Goal: Task Accomplishment & Management: Complete application form

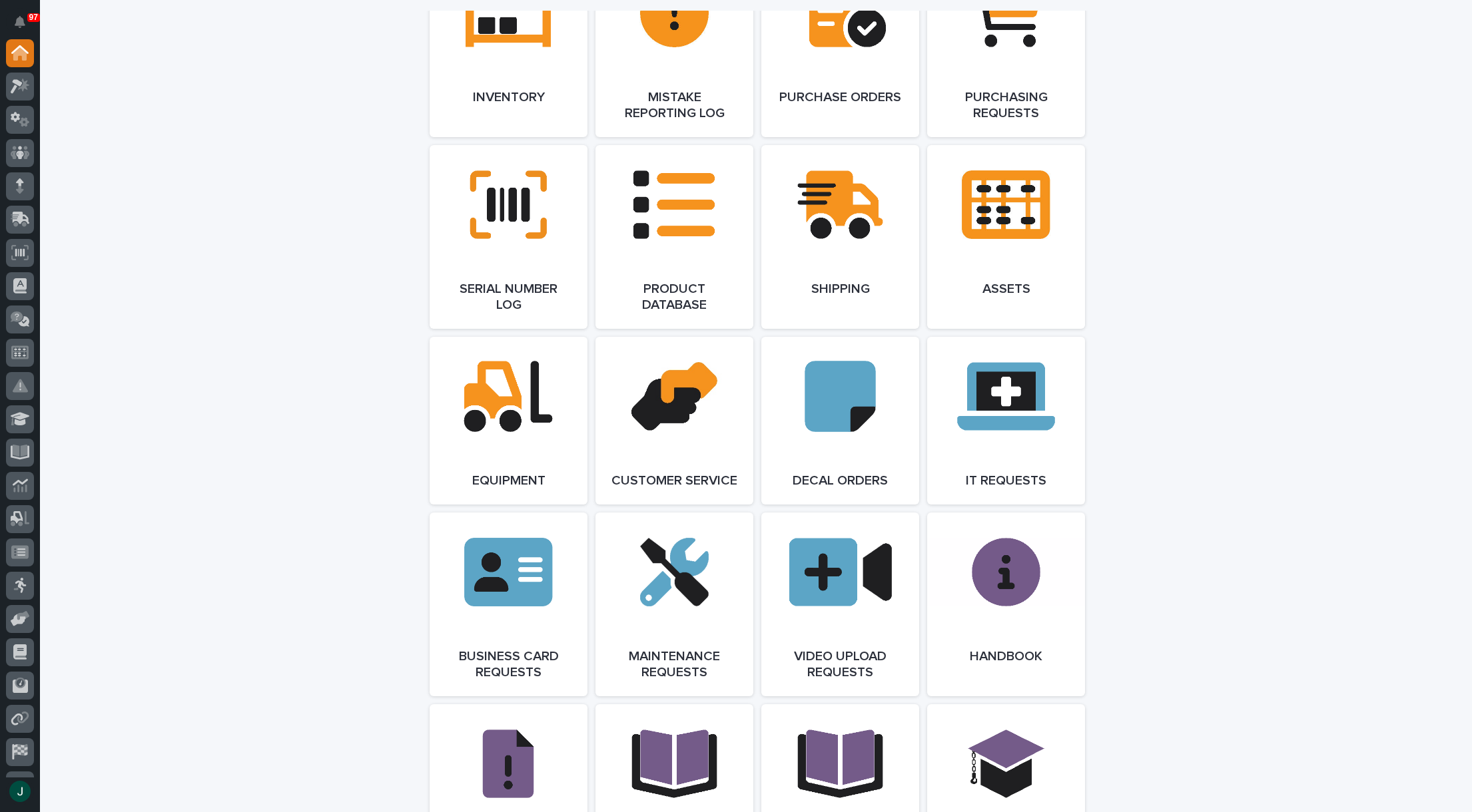
scroll to position [1531, 0]
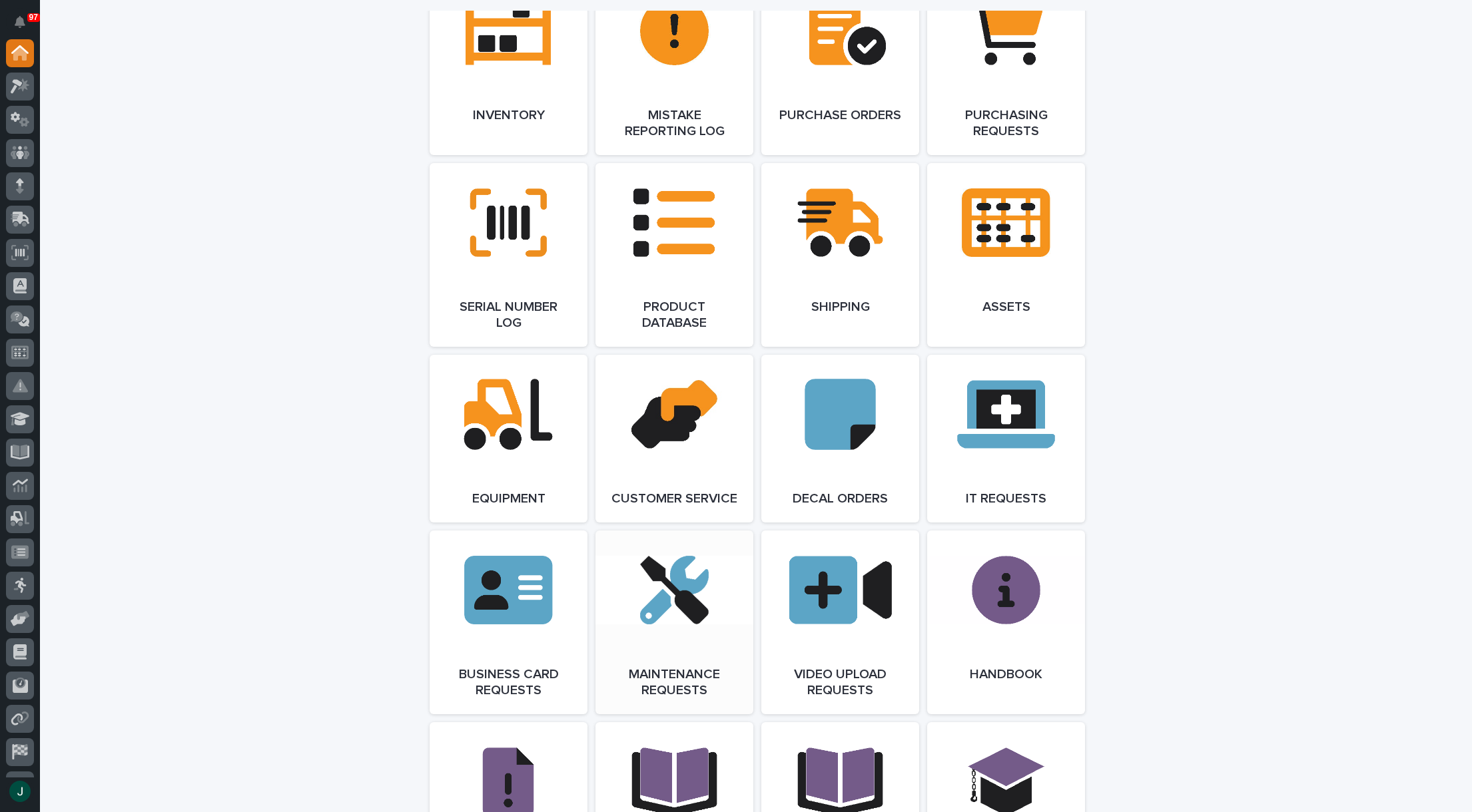
click at [693, 659] on link "Open Link" at bounding box center [674, 622] width 158 height 184
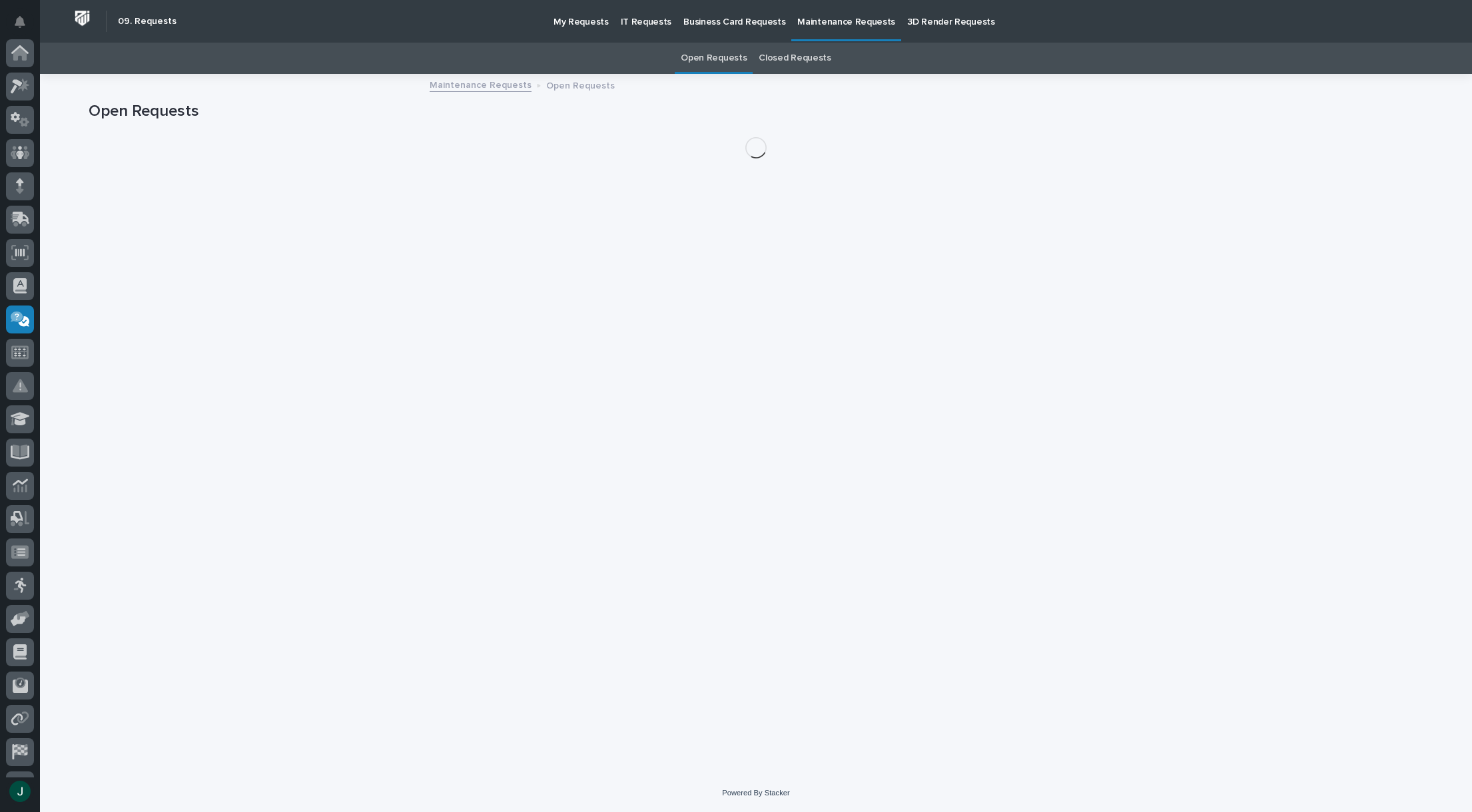
scroll to position [94, 0]
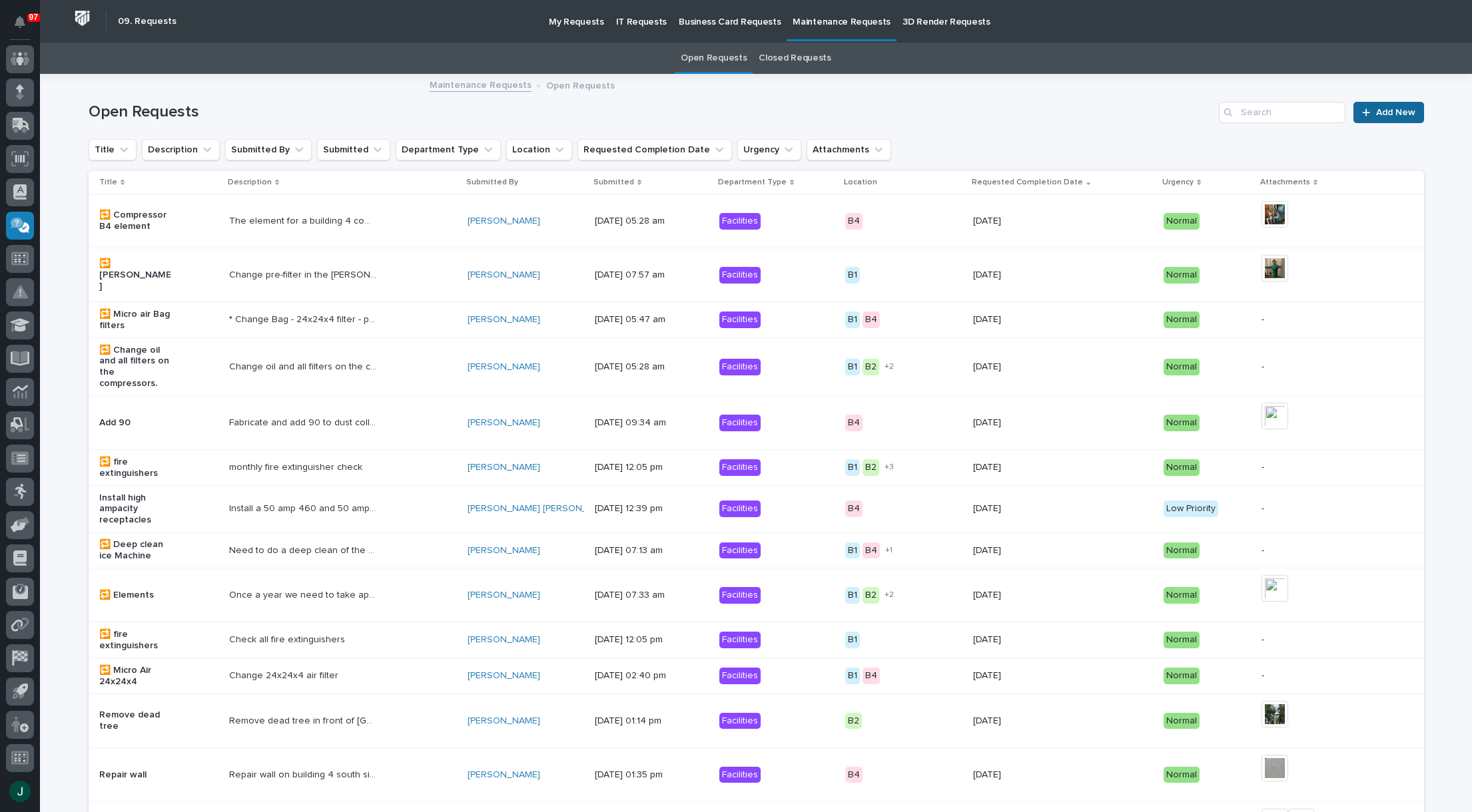
click at [1382, 113] on span "Add New" at bounding box center [1395, 113] width 39 height 10
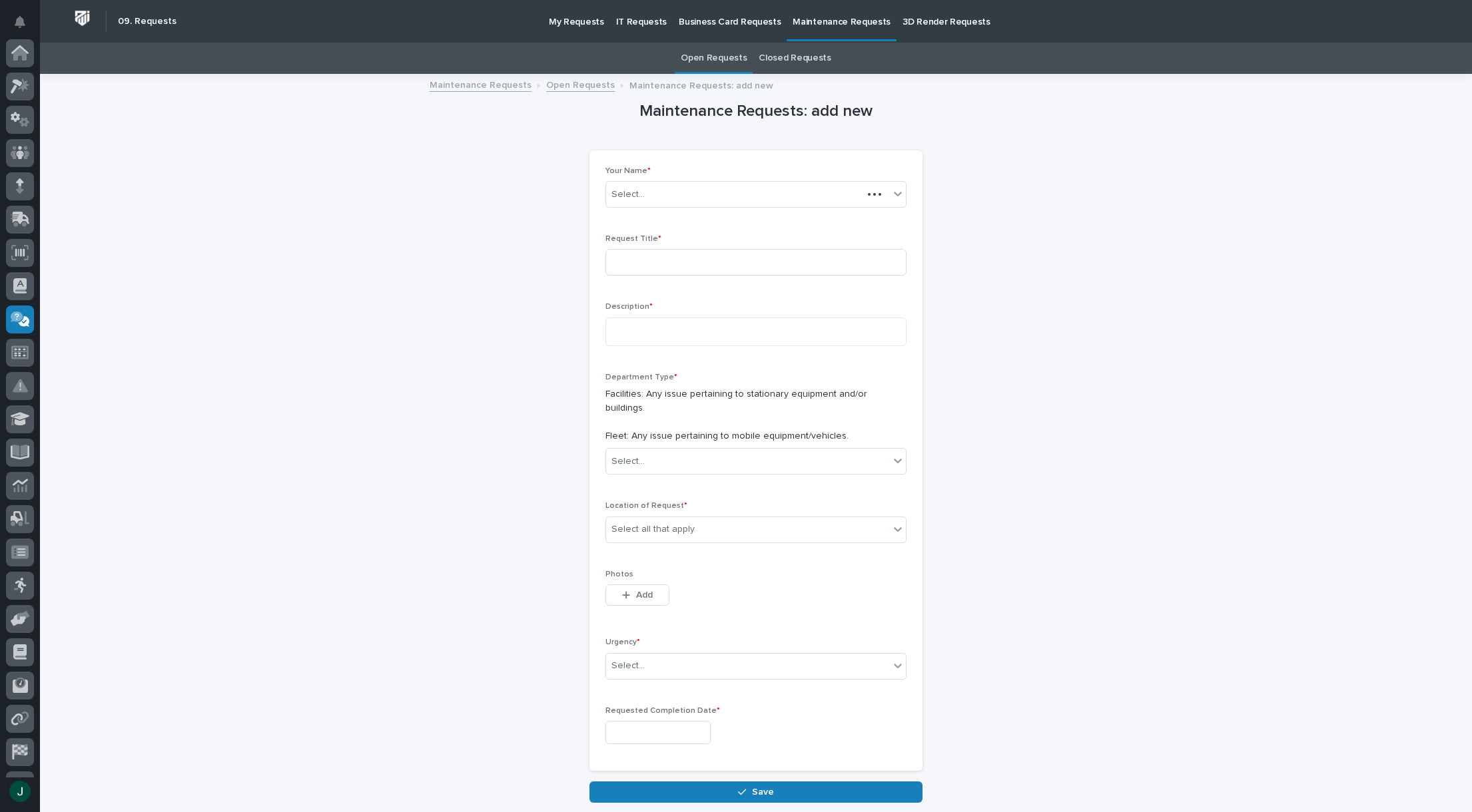
scroll to position [94, 0]
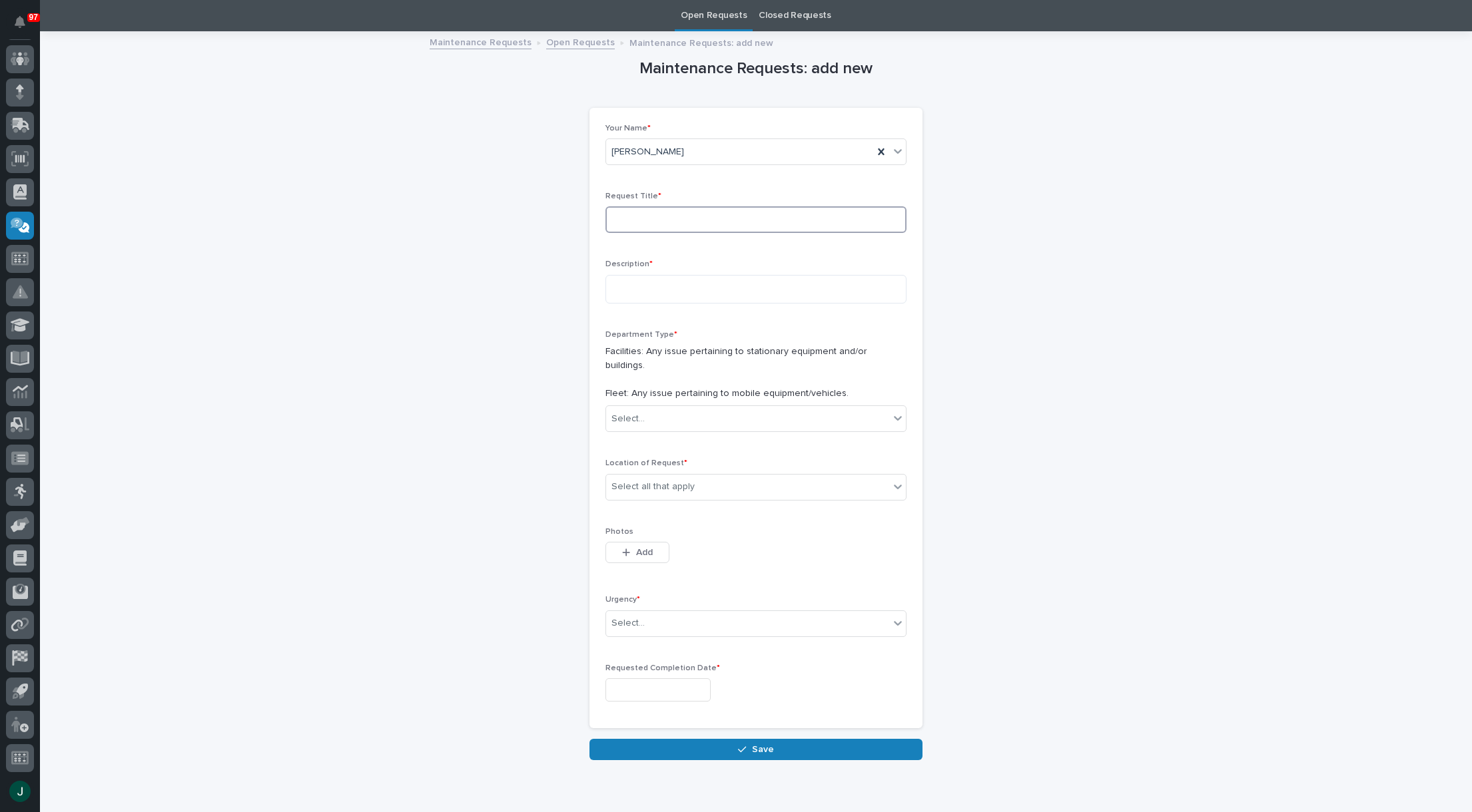
click at [740, 223] on input at bounding box center [756, 219] width 301 height 26
type input "Truck 36 Rear Doors"
click at [710, 291] on textarea at bounding box center [756, 289] width 301 height 29
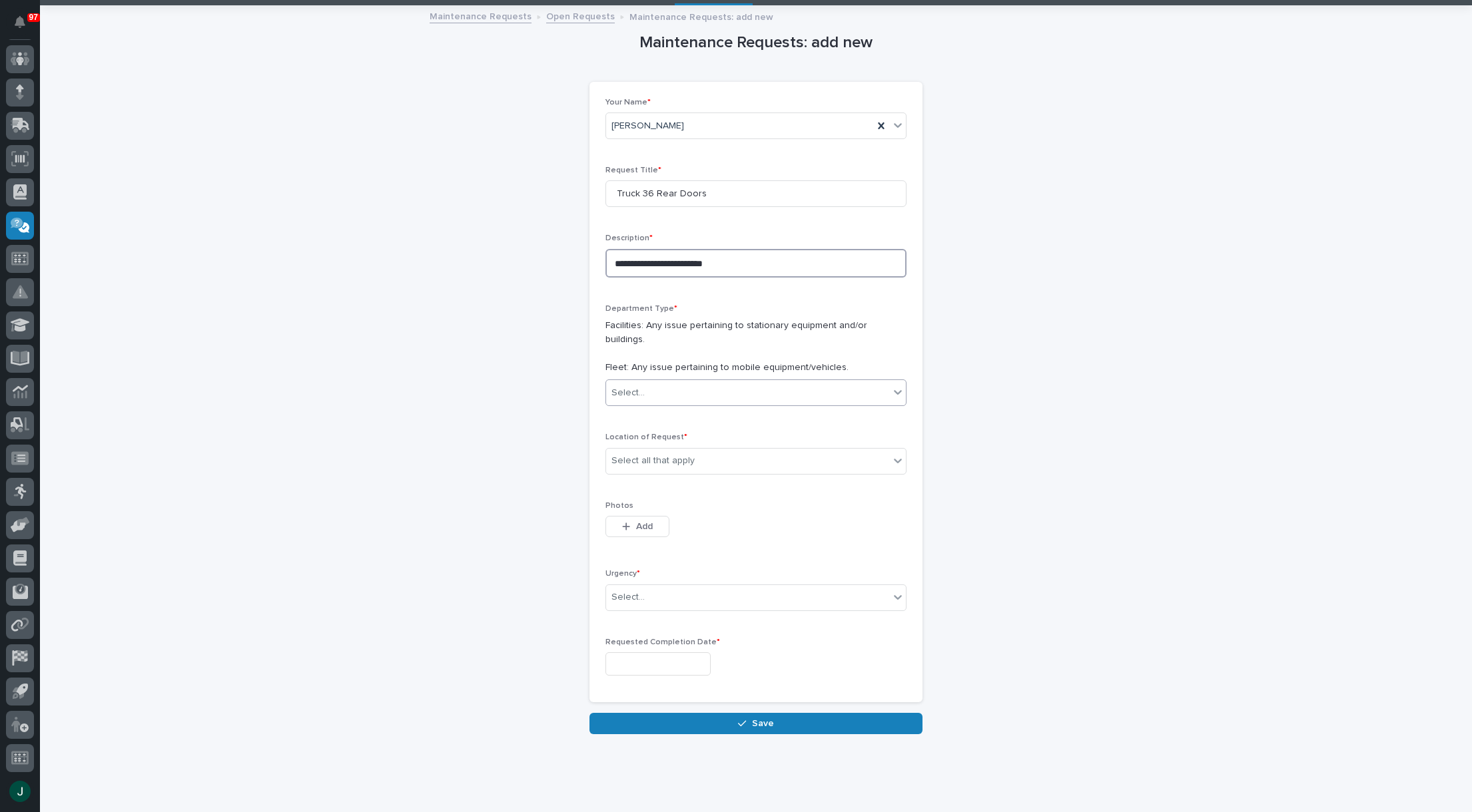
scroll to position [81, 0]
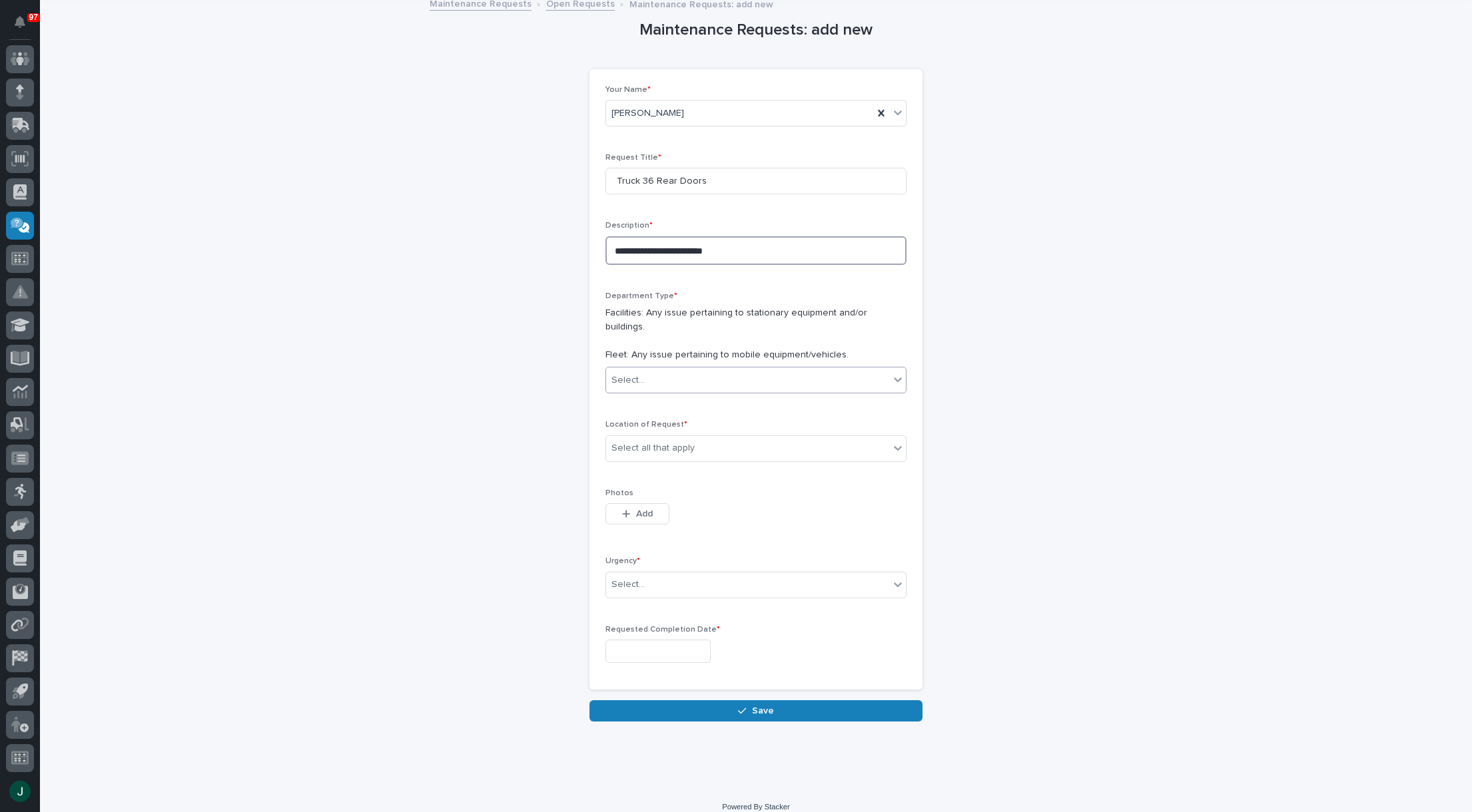
type textarea "**********"
click at [792, 370] on div "Select..." at bounding box center [748, 381] width 283 height 22
click at [614, 418] on span "Fleet" at bounding box center [620, 414] width 26 height 14
click at [769, 438] on div "Select all that apply" at bounding box center [748, 449] width 283 height 22
click at [677, 481] on div "B2" at bounding box center [751, 483] width 300 height 23
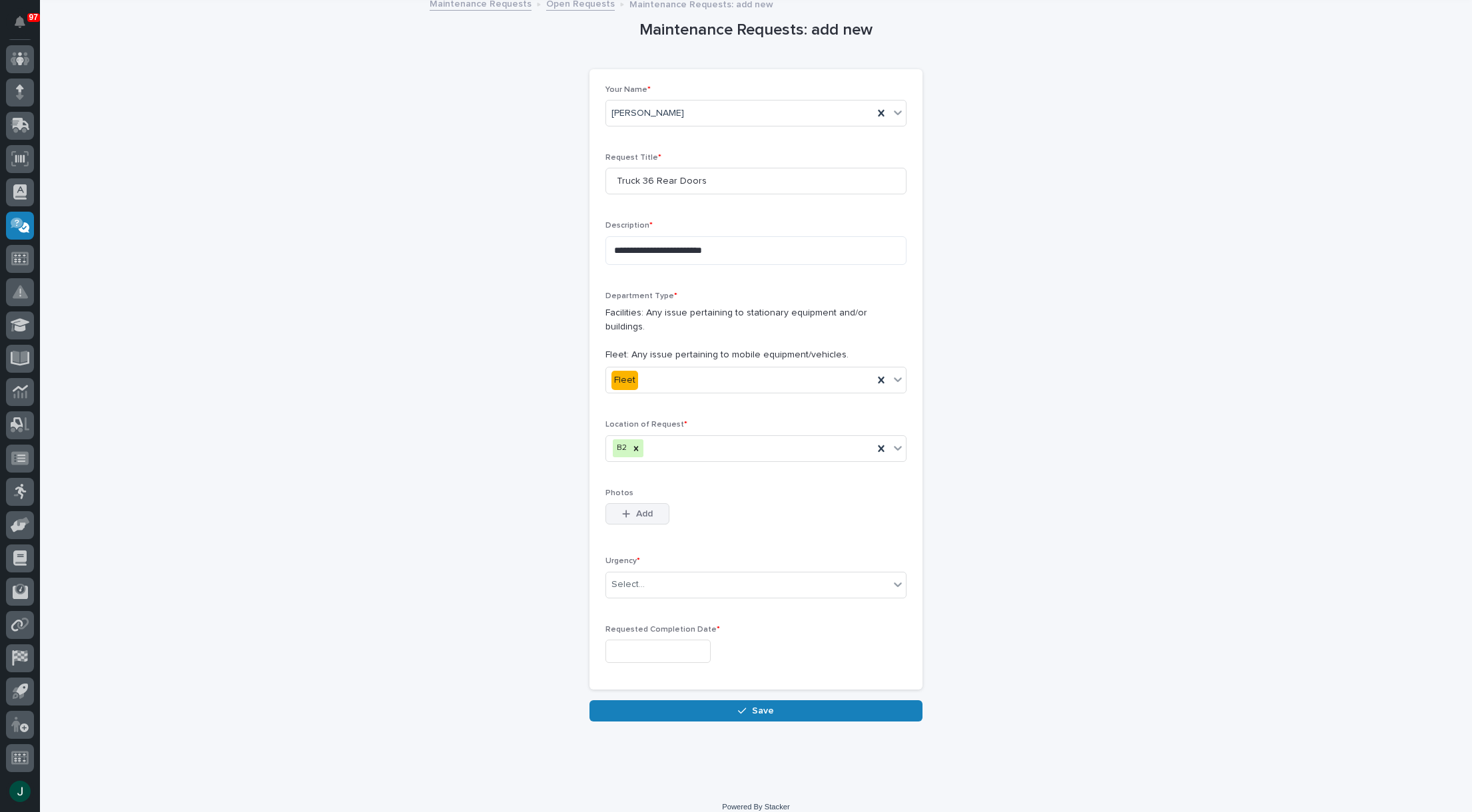
click at [643, 508] on span "Add" at bounding box center [644, 513] width 17 height 12
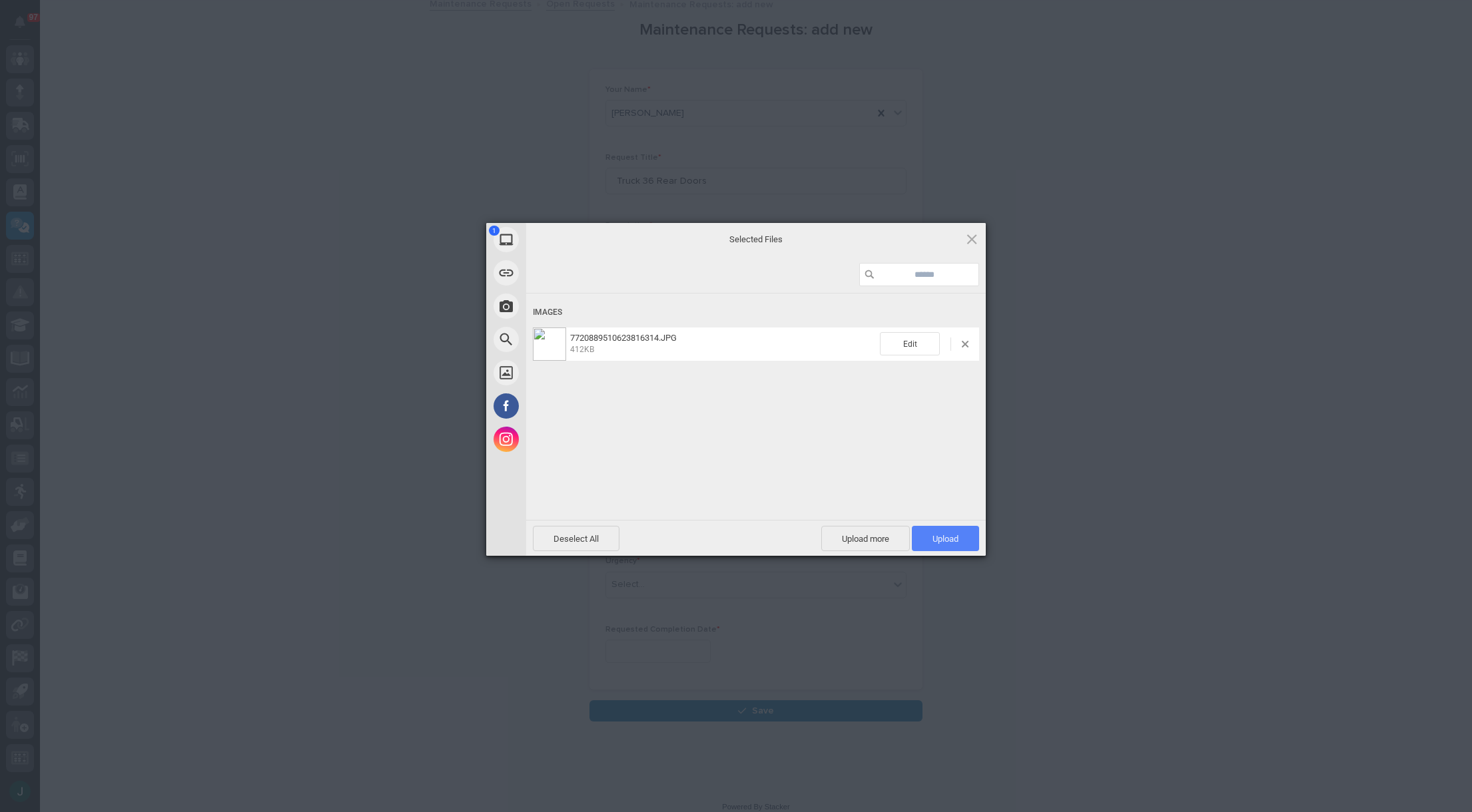
click at [929, 545] on span "Upload 1" at bounding box center [945, 539] width 67 height 26
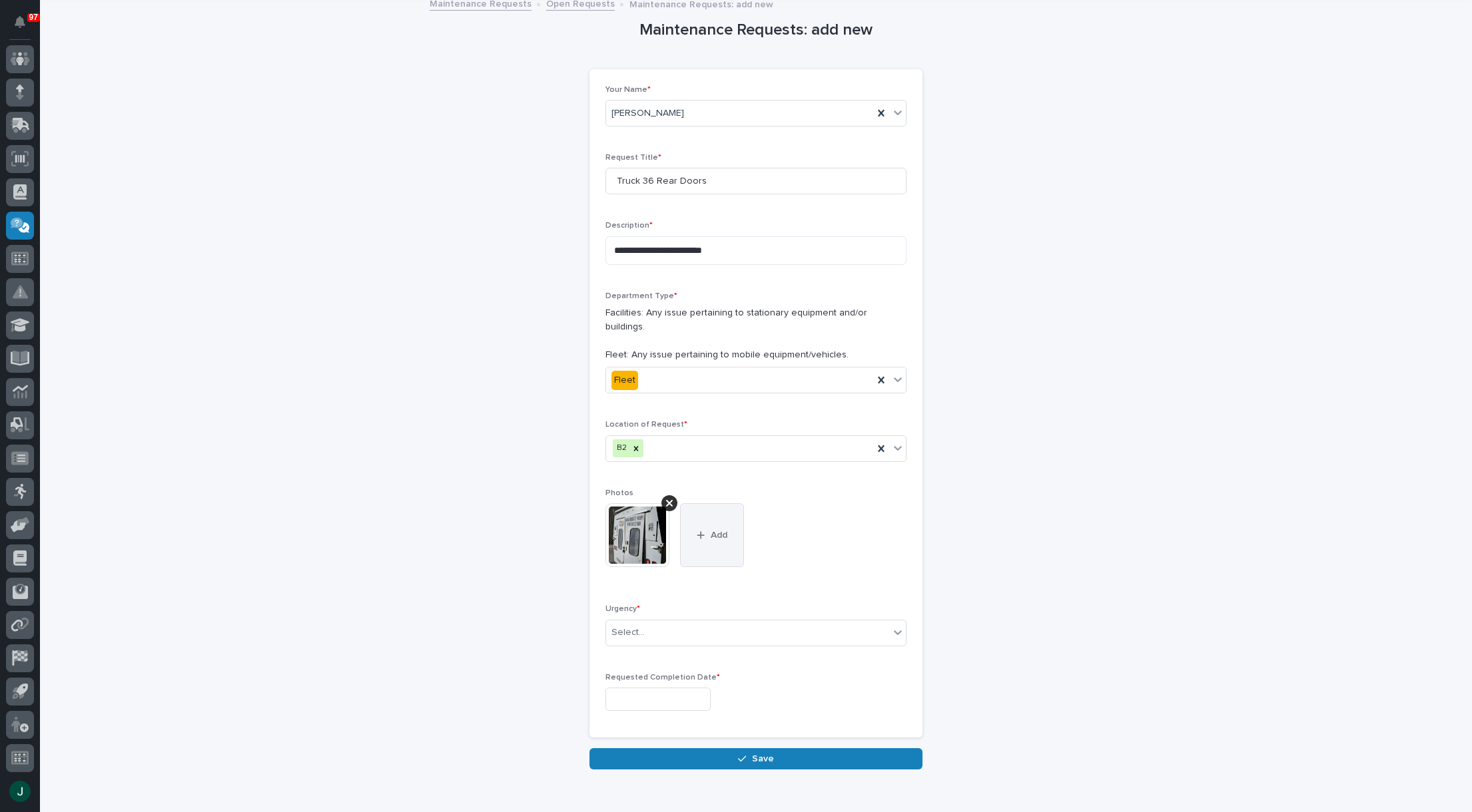
click at [718, 529] on span "Add" at bounding box center [719, 535] width 17 height 12
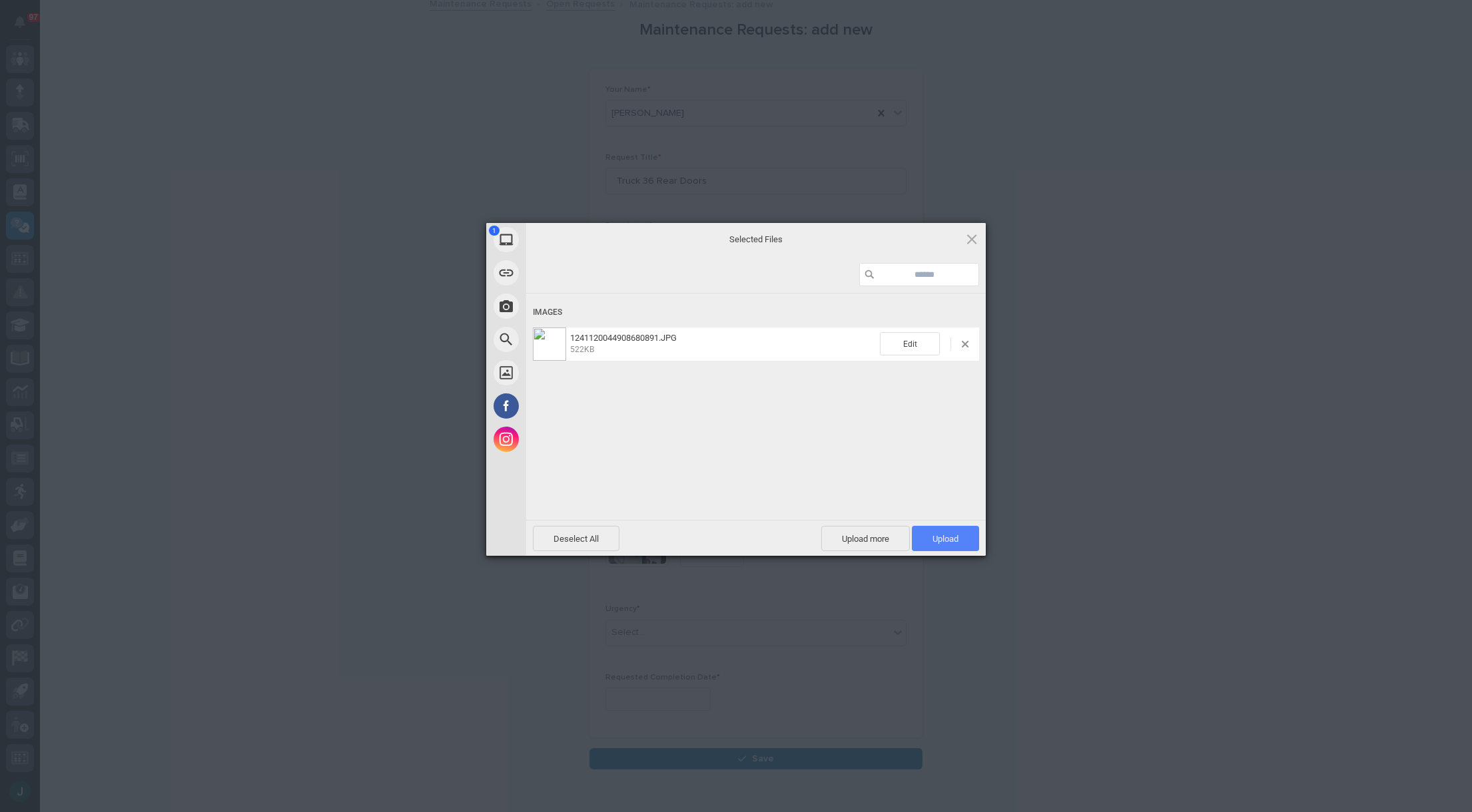
click at [934, 538] on span "Upload 1" at bounding box center [945, 539] width 26 height 10
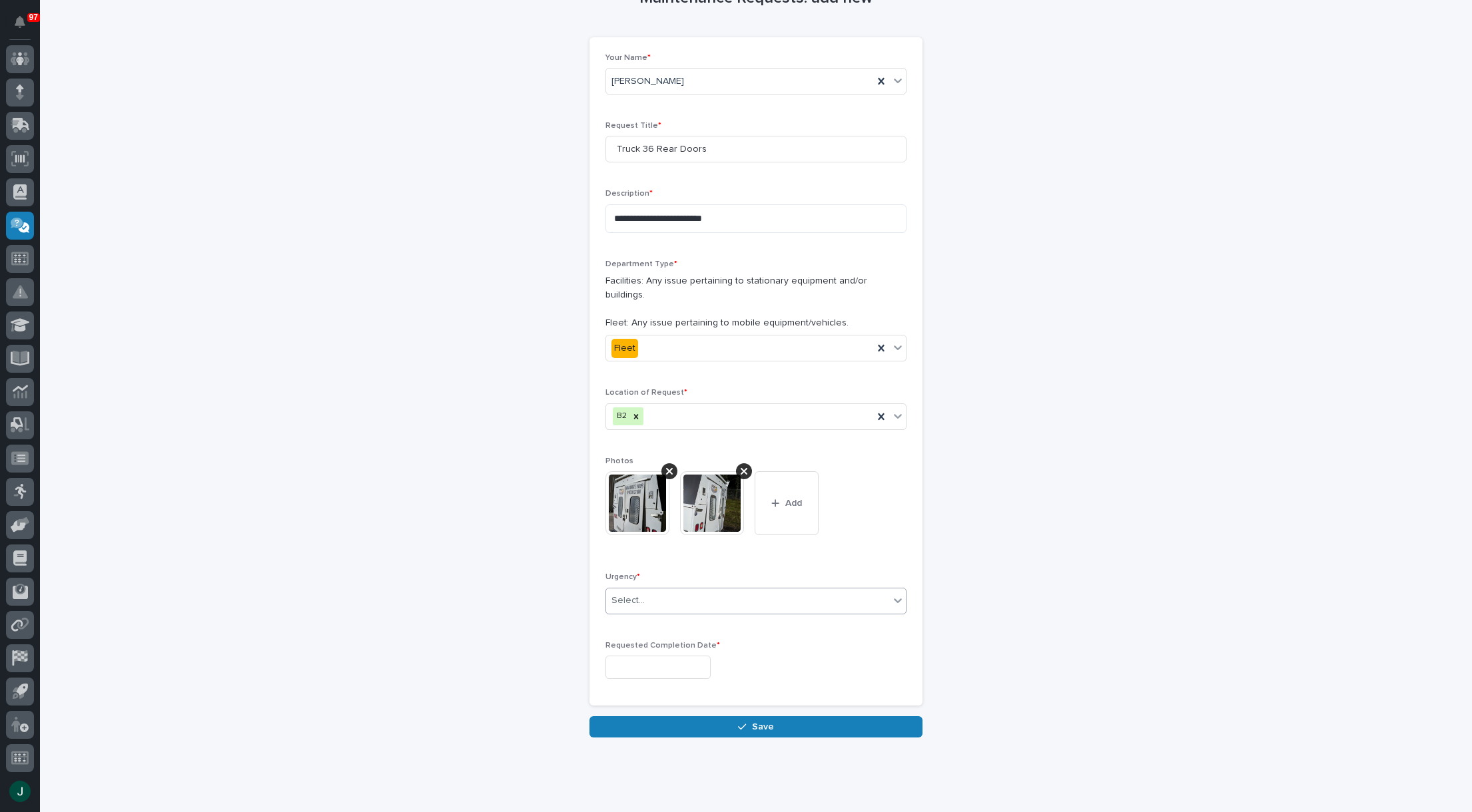
scroll to position [129, 0]
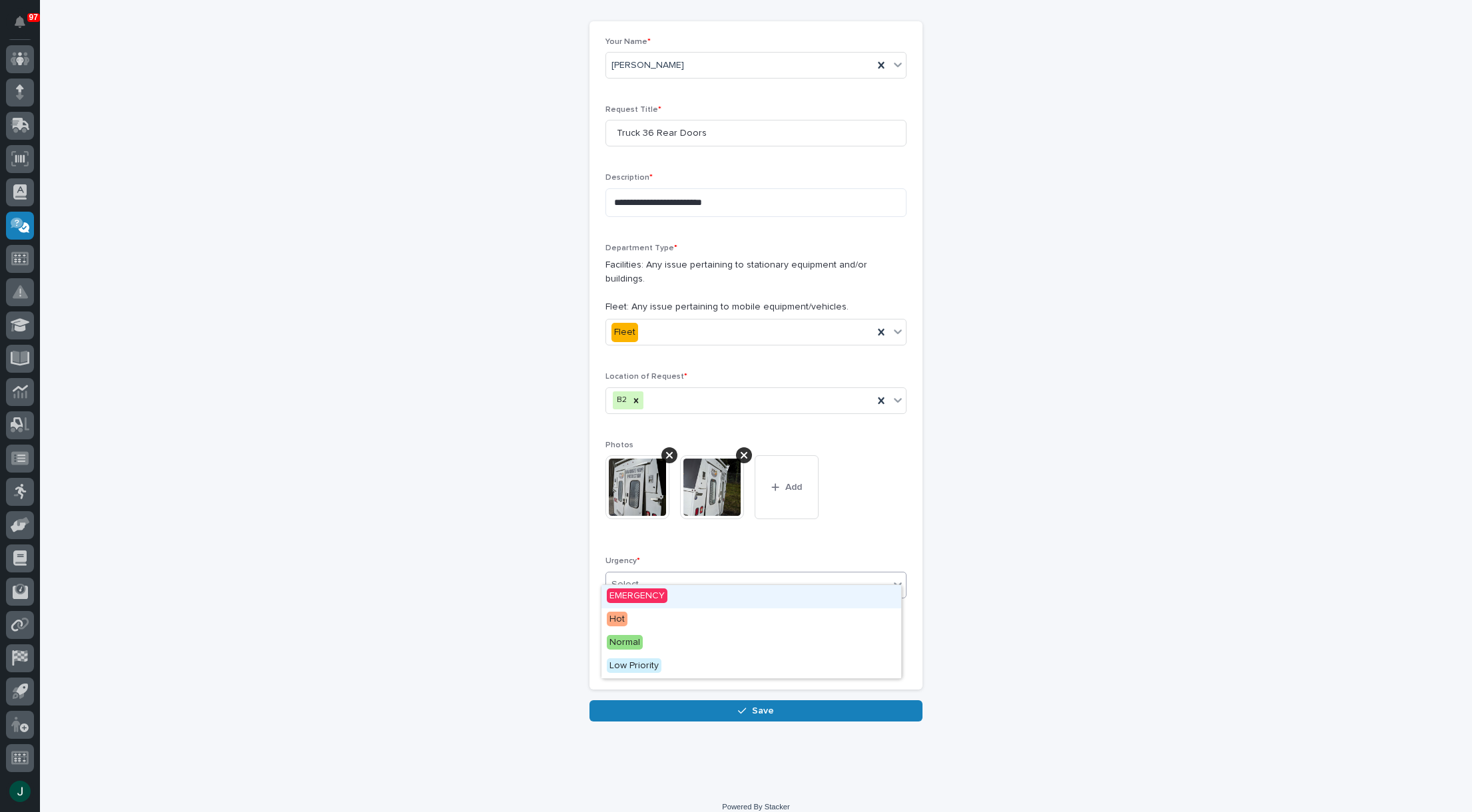
click at [891, 578] on icon at bounding box center [898, 584] width 14 height 14
click at [637, 621] on div "Hot" at bounding box center [751, 620] width 300 height 23
click at [678, 647] on input "text" at bounding box center [658, 651] width 105 height 23
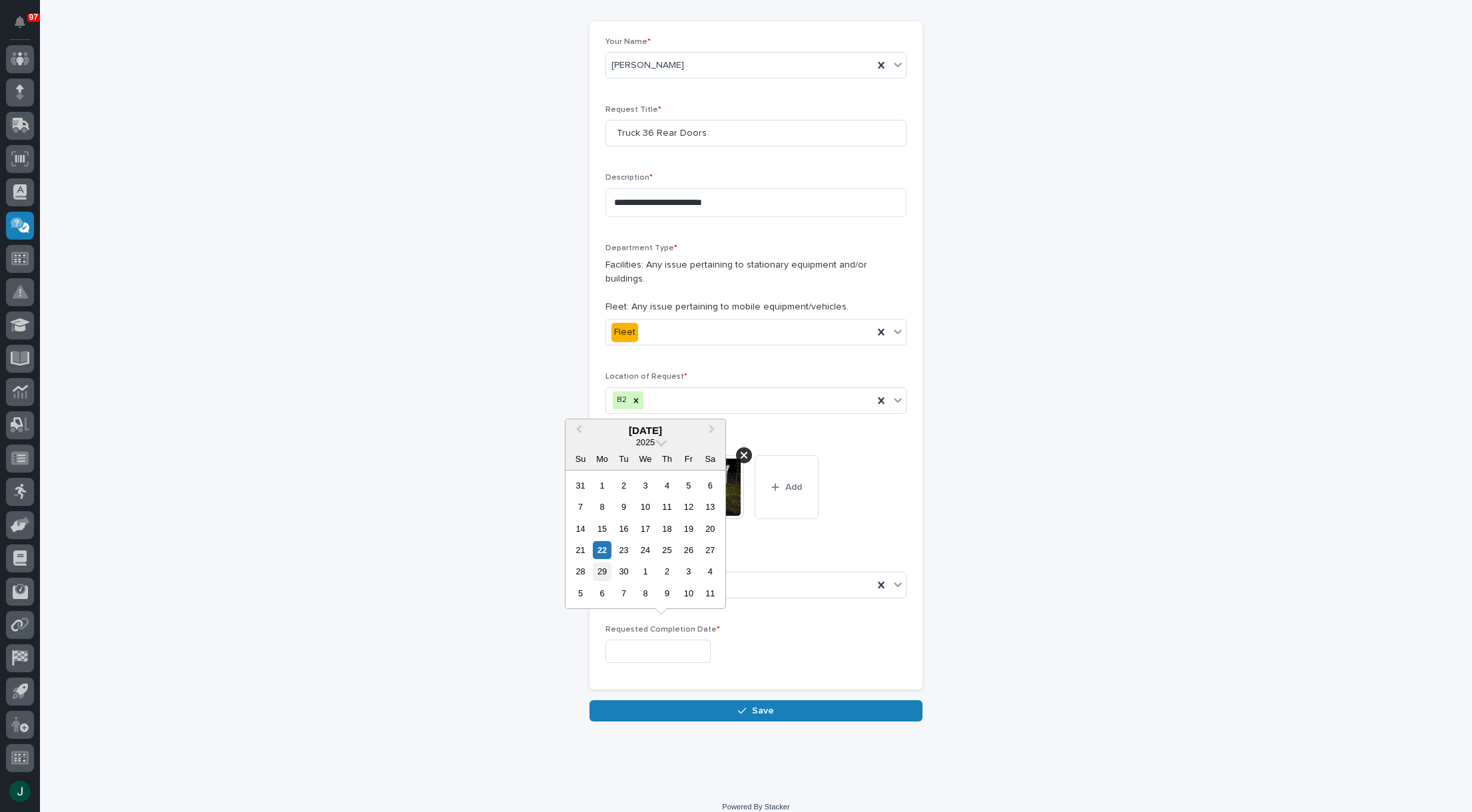
click at [601, 571] on div "29" at bounding box center [601, 572] width 18 height 18
type input "**********"
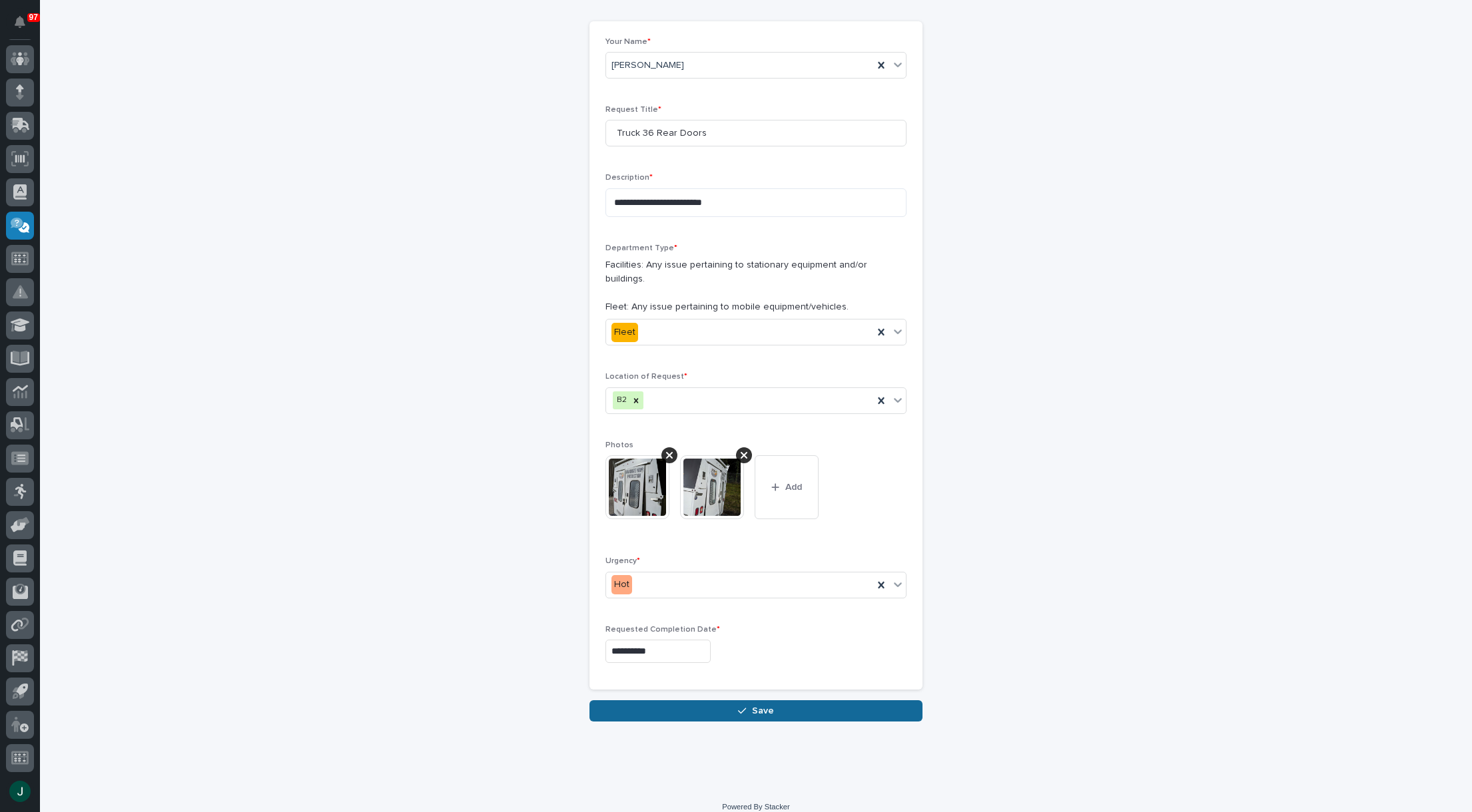
click at [804, 700] on button "Save" at bounding box center [756, 711] width 333 height 22
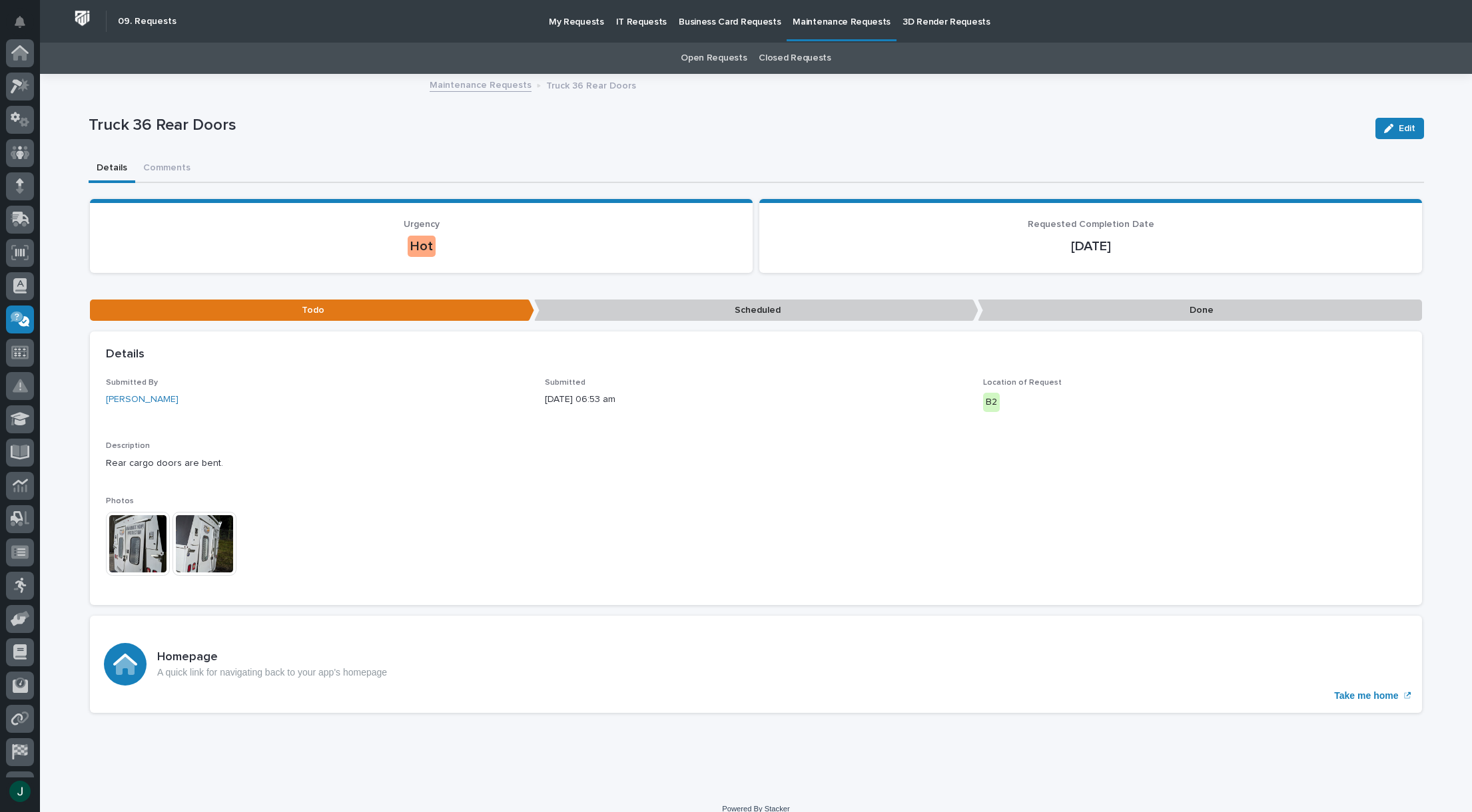
scroll to position [94, 0]
click at [719, 58] on link "Open Requests" at bounding box center [713, 57] width 66 height 31
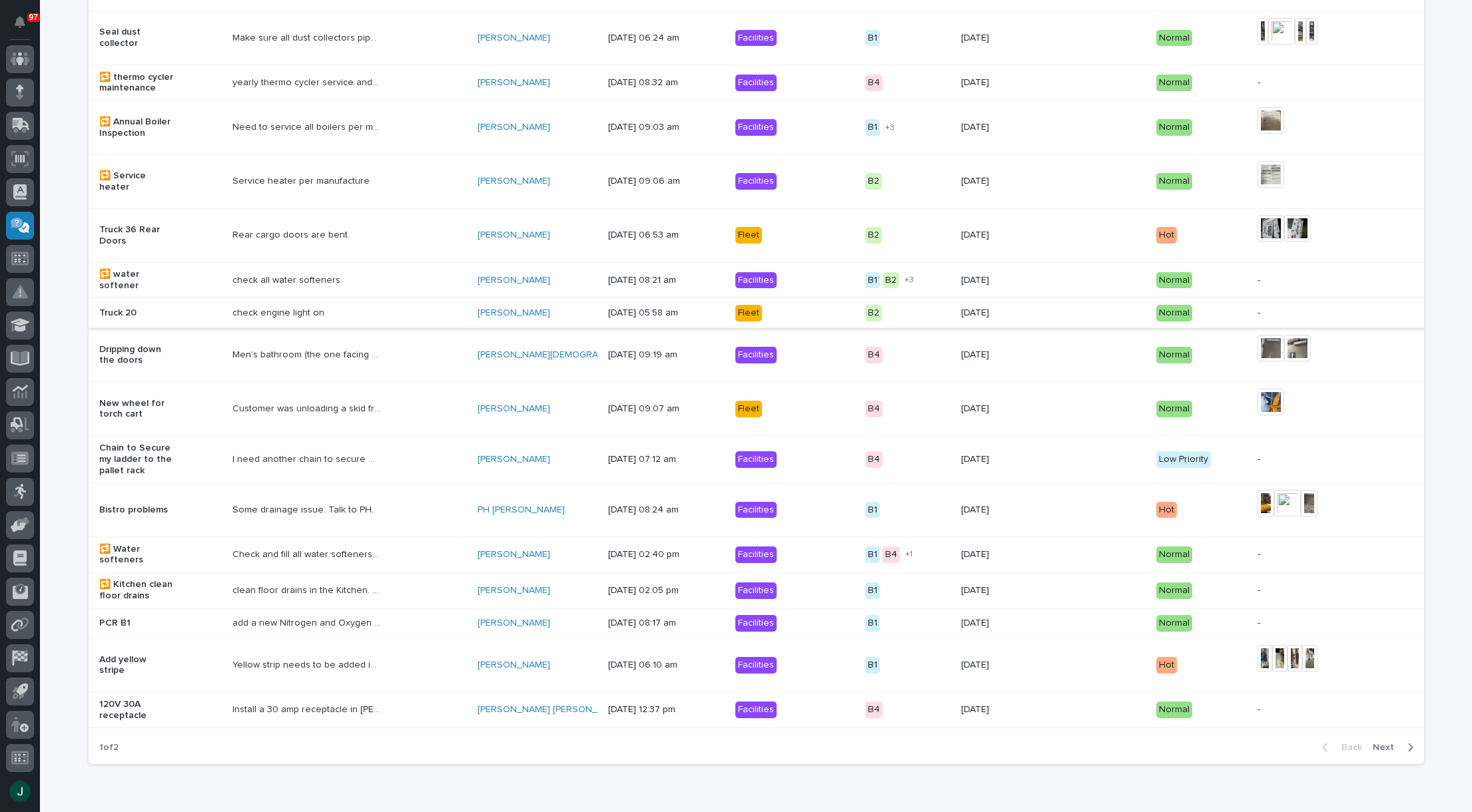
scroll to position [865, 0]
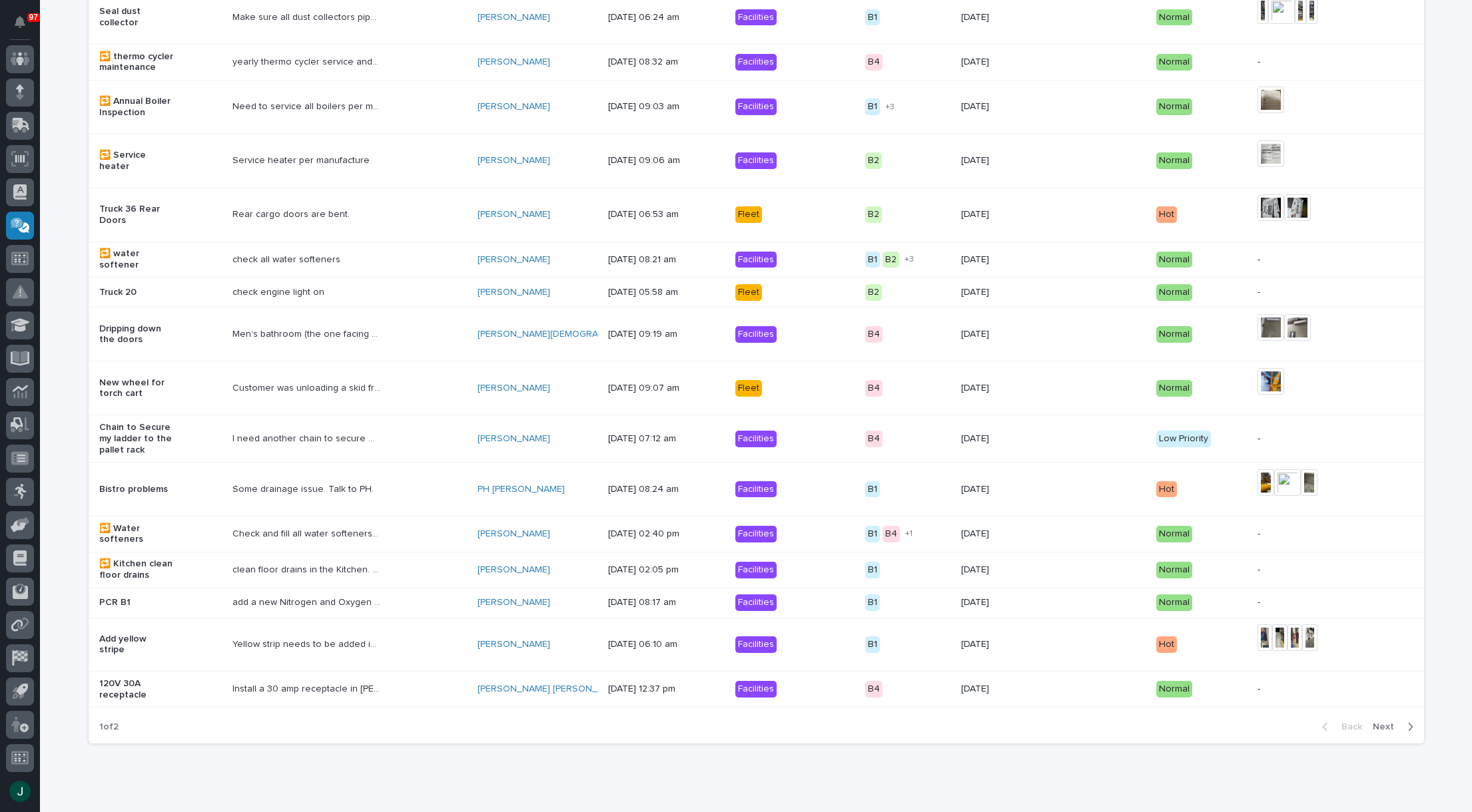
click at [1380, 730] on span "Next" at bounding box center [1387, 727] width 30 height 12
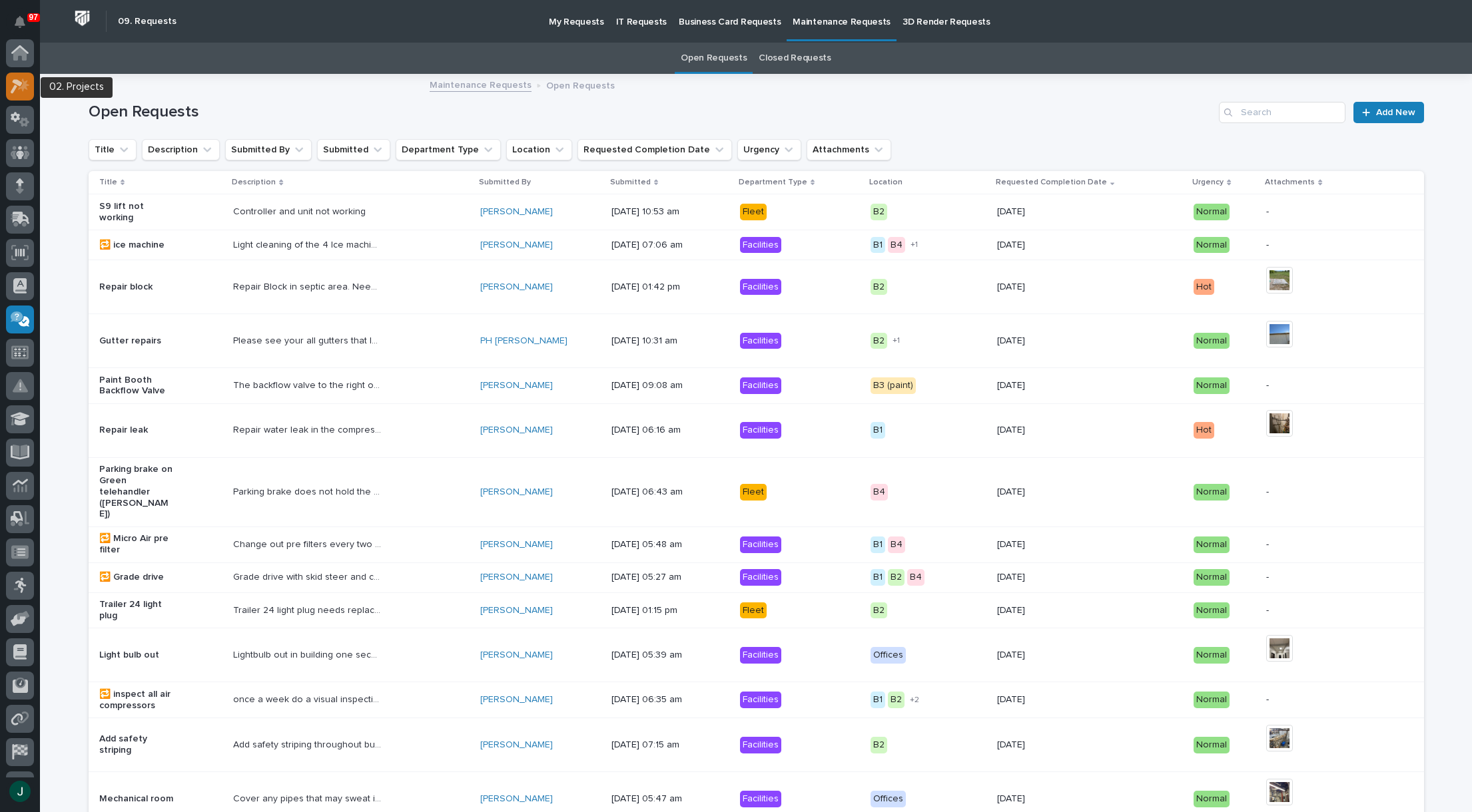
click at [24, 90] on icon at bounding box center [20, 85] width 19 height 15
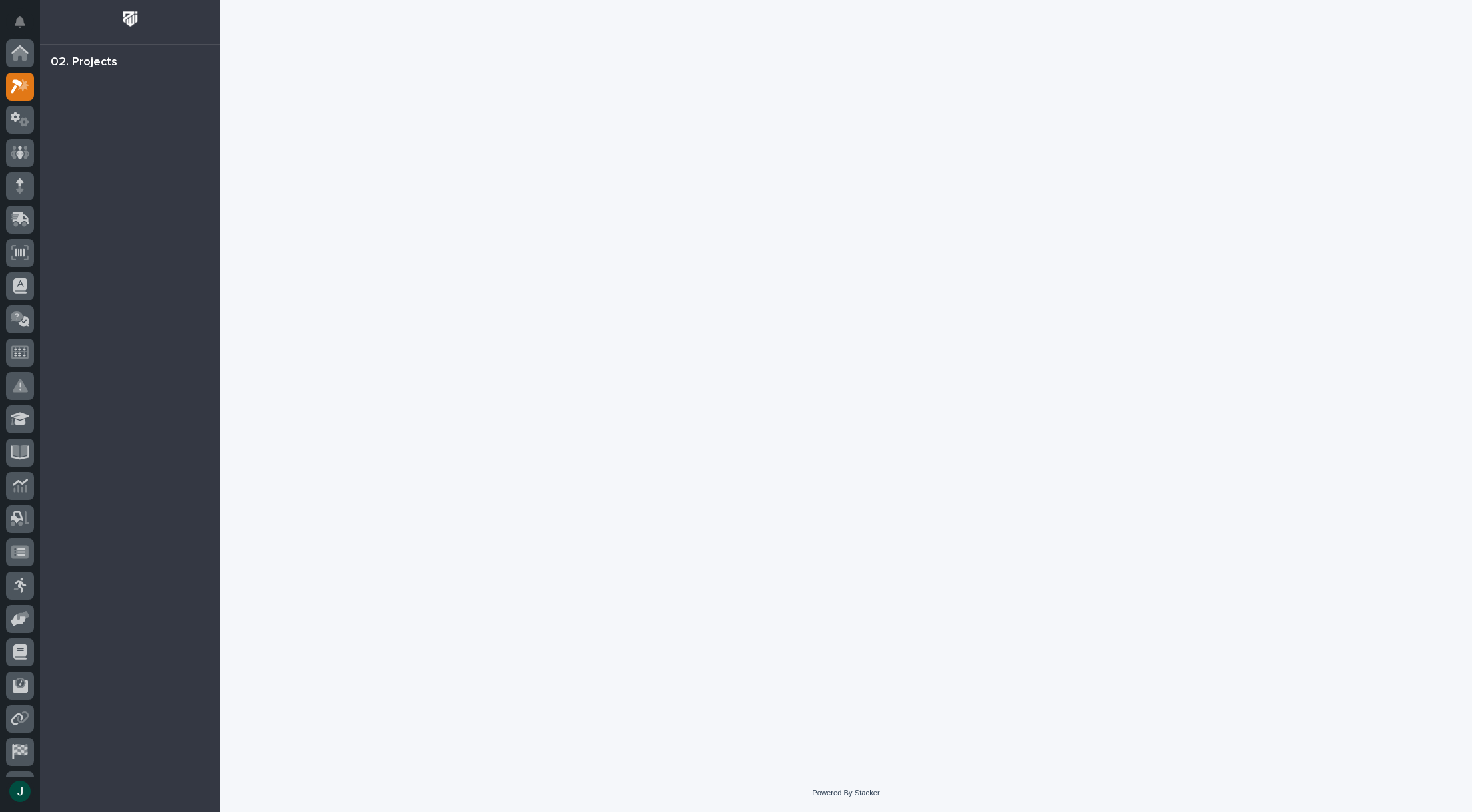
scroll to position [34, 0]
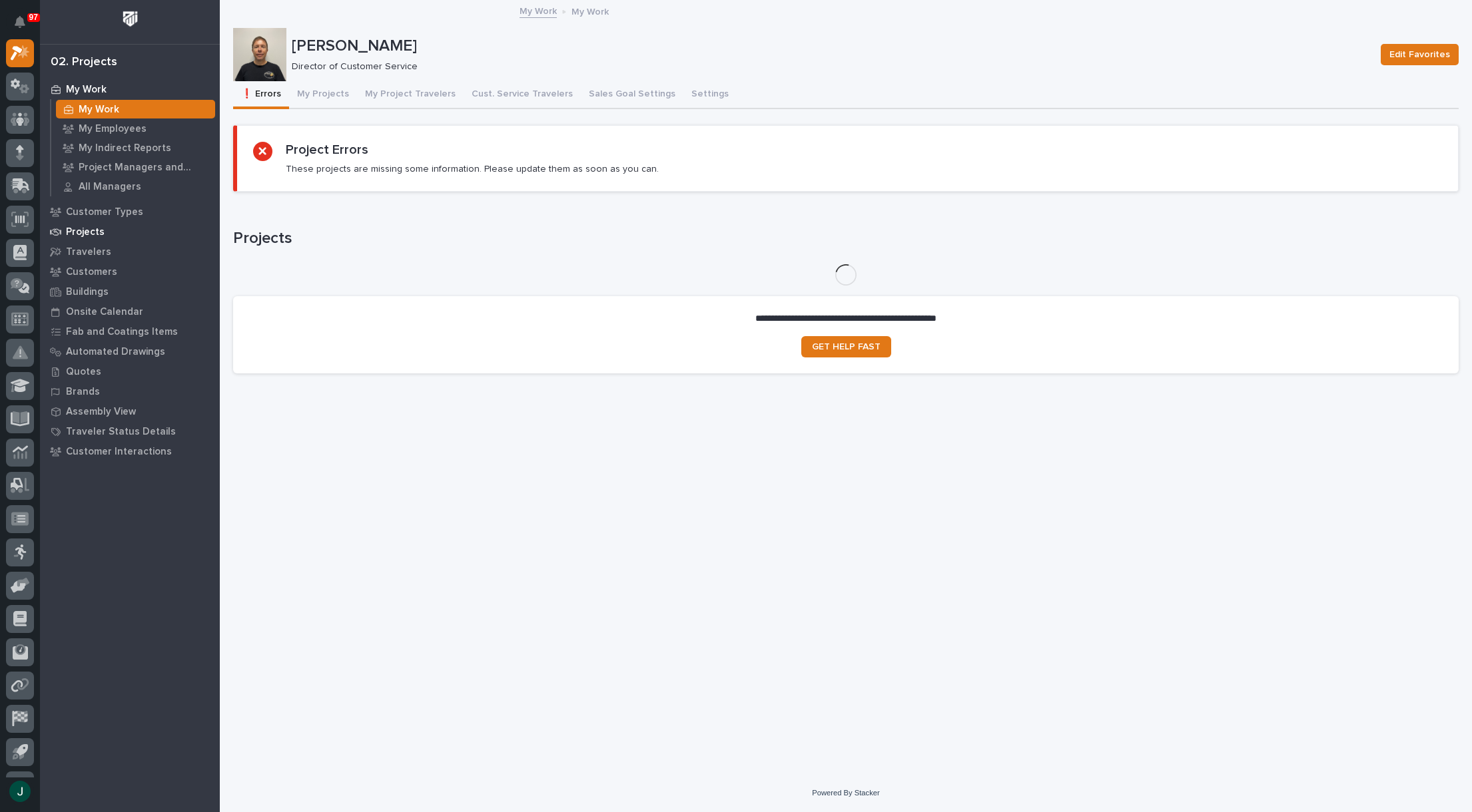
click at [84, 234] on p "Projects" at bounding box center [85, 232] width 38 height 12
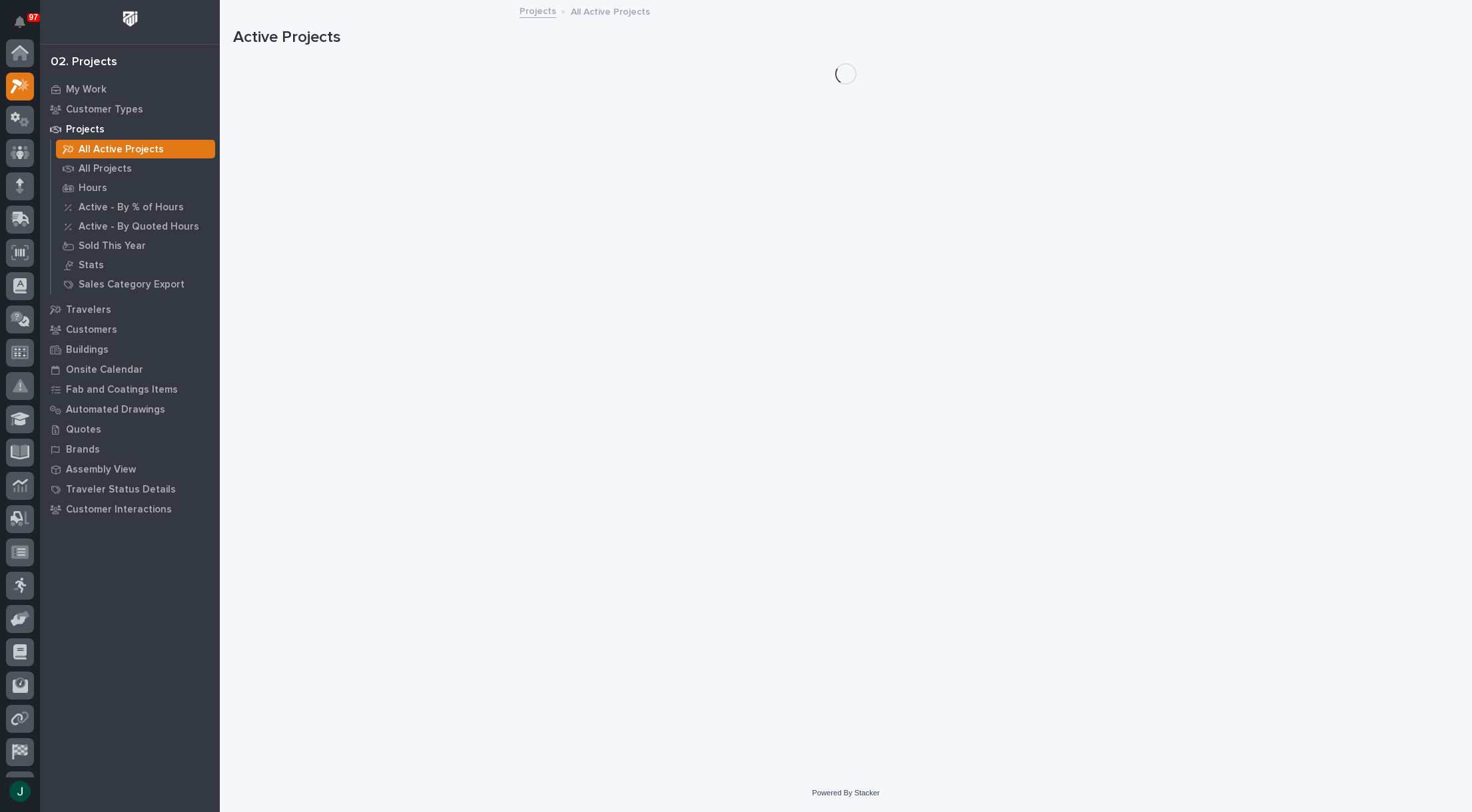
scroll to position [34, 0]
click at [26, 54] on icon at bounding box center [24, 52] width 11 height 14
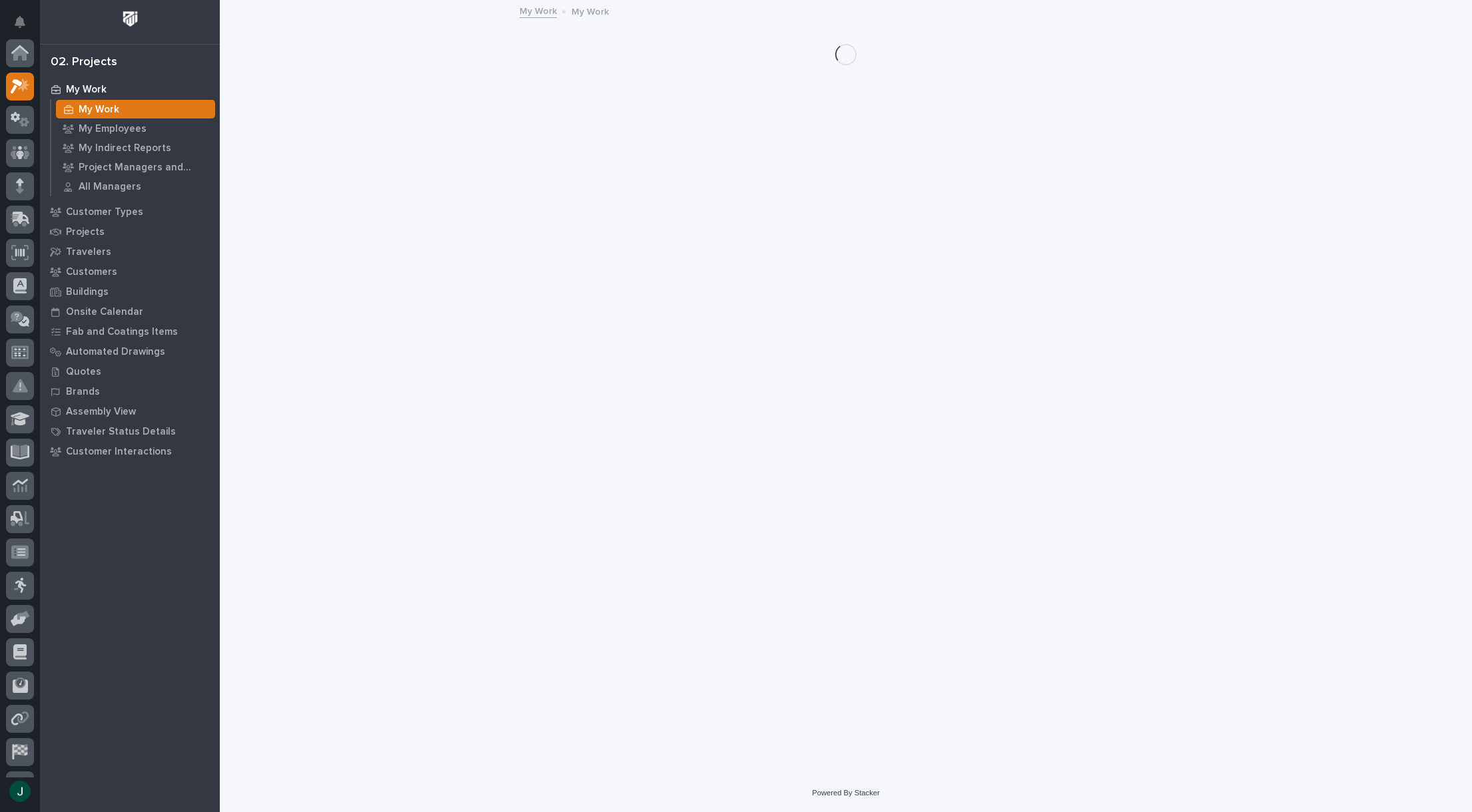
scroll to position [34, 0]
